Goal: Information Seeking & Learning: Learn about a topic

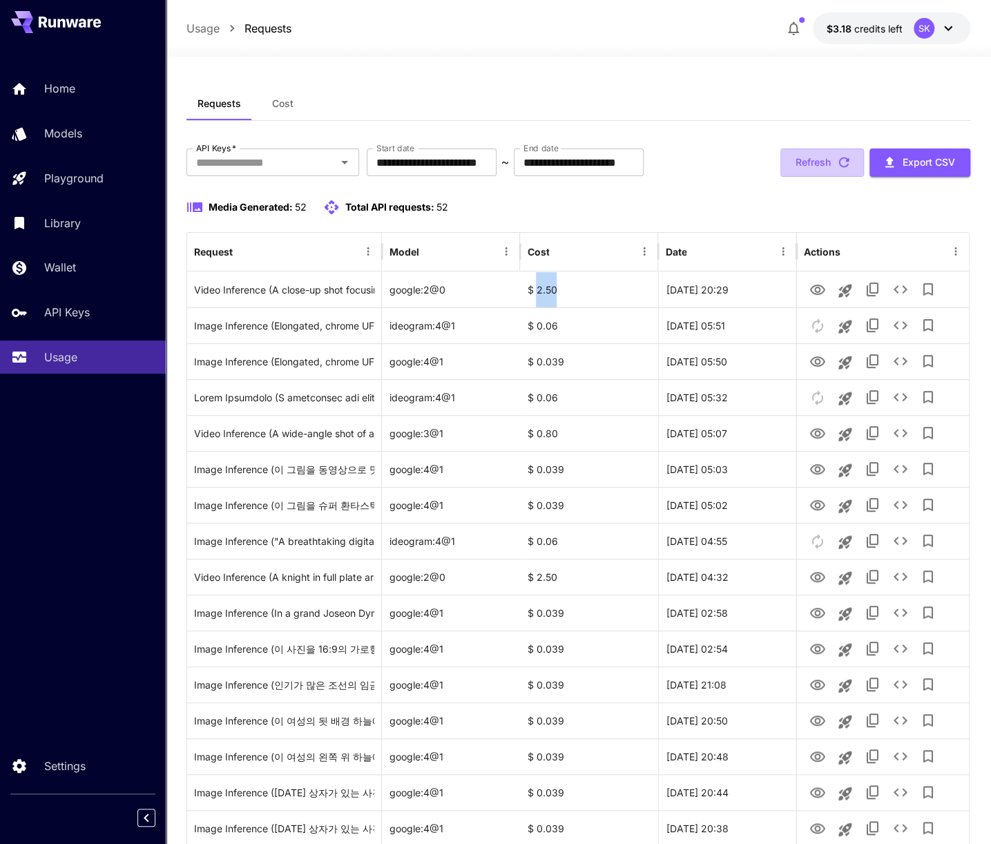
click at [808, 163] on button "Refresh" at bounding box center [823, 163] width 84 height 28
click at [610, 97] on div "Requests Cost" at bounding box center [579, 104] width 784 height 34
click at [832, 159] on button "Refresh" at bounding box center [823, 163] width 84 height 28
drag, startPoint x: 626, startPoint y: 120, endPoint x: 653, endPoint y: 121, distance: 27.6
click at [626, 120] on div "Requests Cost" at bounding box center [579, 104] width 784 height 34
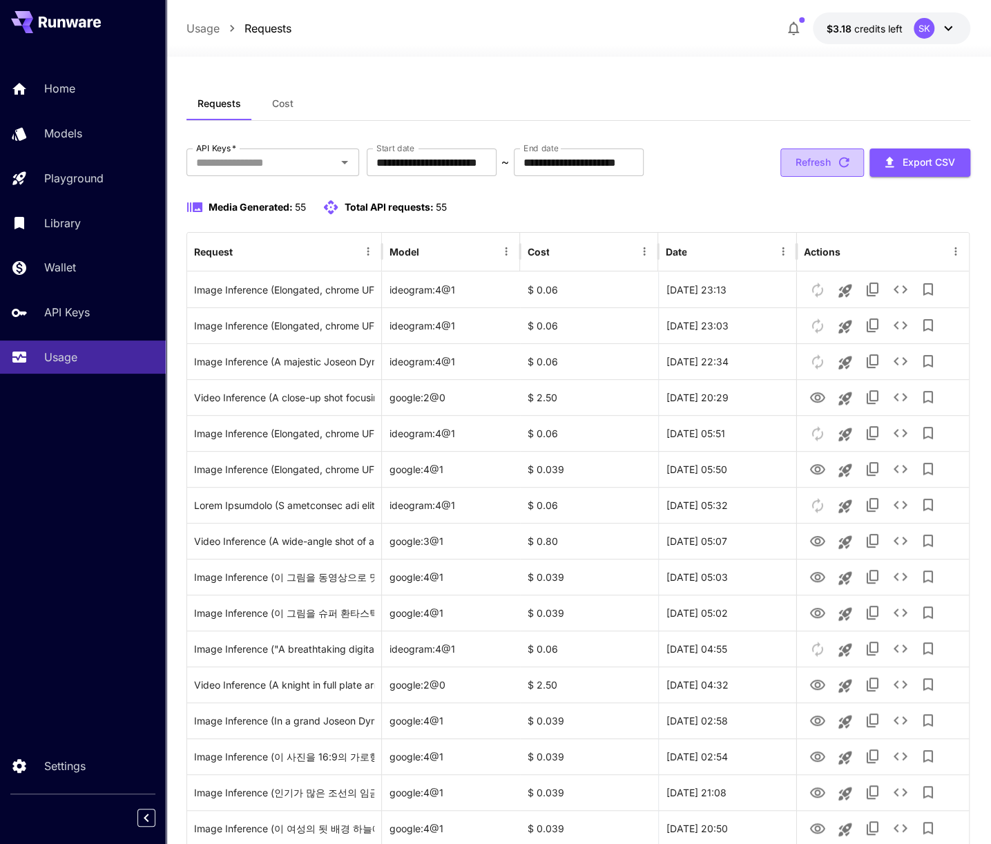
click at [828, 157] on button "Refresh" at bounding box center [823, 163] width 84 height 28
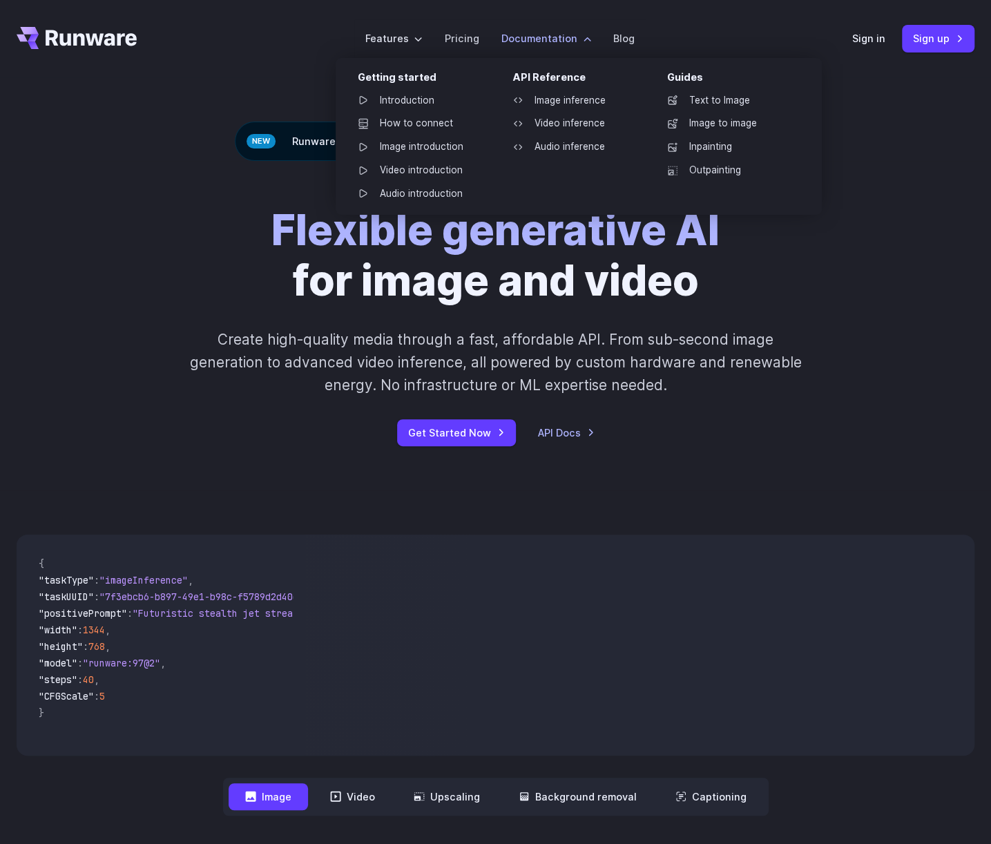
click at [563, 37] on label "Documentation" at bounding box center [546, 38] width 90 height 16
click at [584, 121] on link "Video inference" at bounding box center [573, 123] width 144 height 21
